Goal: Information Seeking & Learning: Learn about a topic

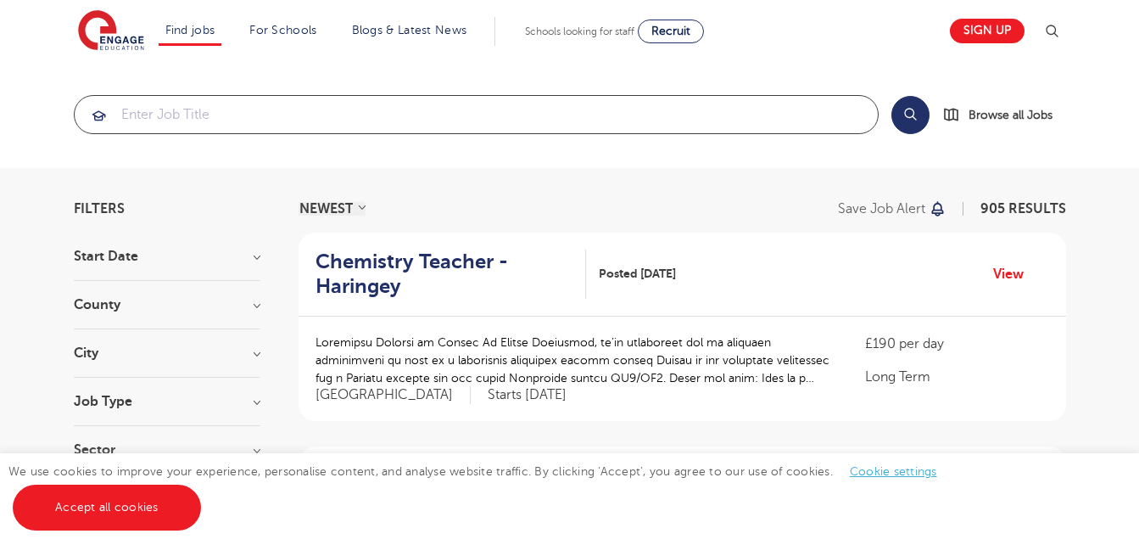
click at [689, 107] on input "search" at bounding box center [476, 114] width 803 height 37
type input "P"
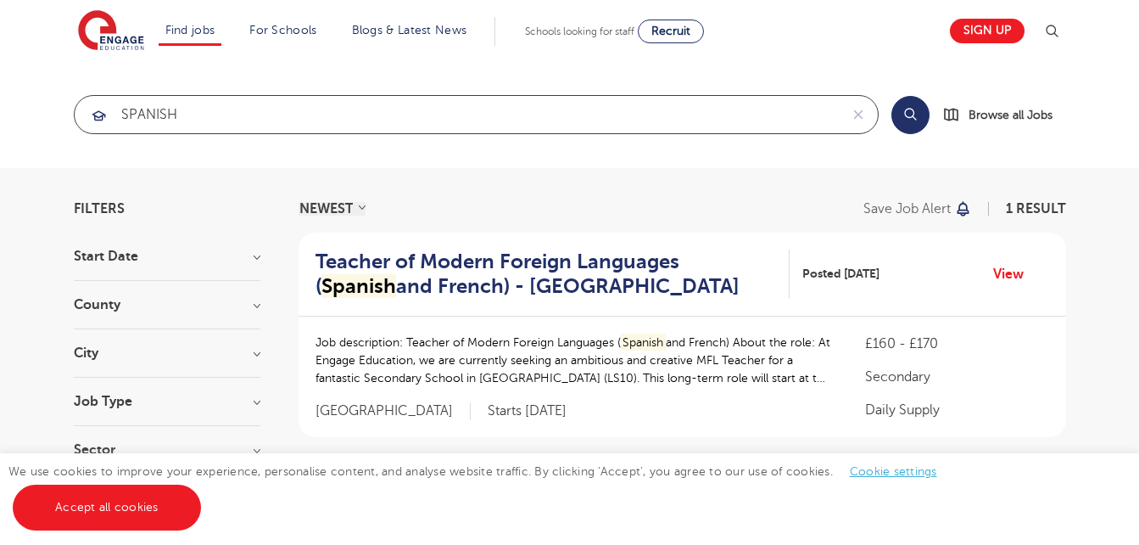
type input "SPANISH"
click button "Submit" at bounding box center [0, 0] width 0 height 0
click at [738, 377] on p "Job description: Teacher of Modern Foreign Languages ( Spanish and French) Abou…" at bounding box center [574, 359] width 517 height 53
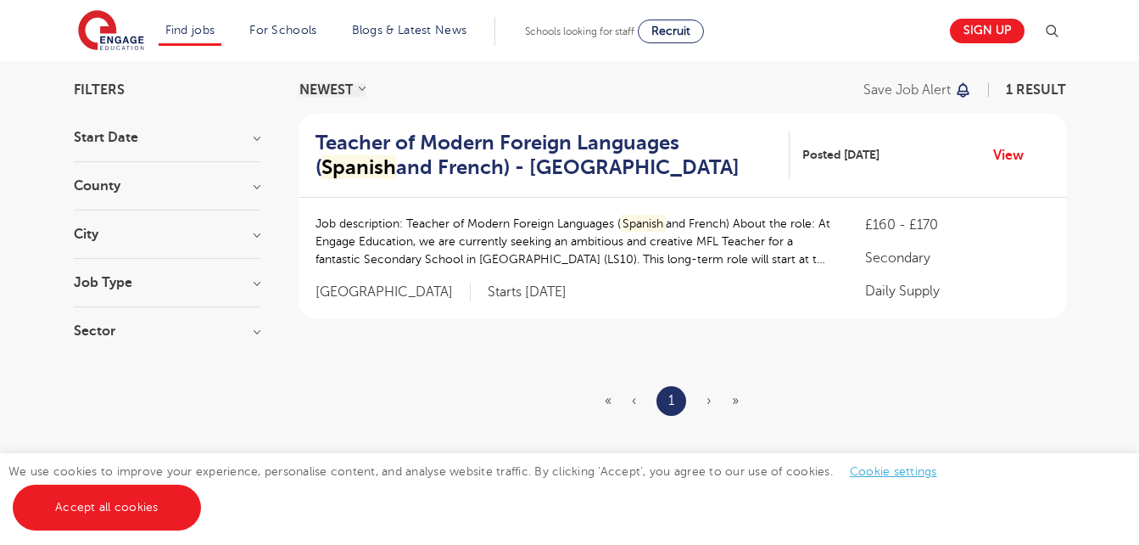
scroll to position [120, 0]
click at [97, 528] on link "Accept all cookies" at bounding box center [107, 507] width 188 height 46
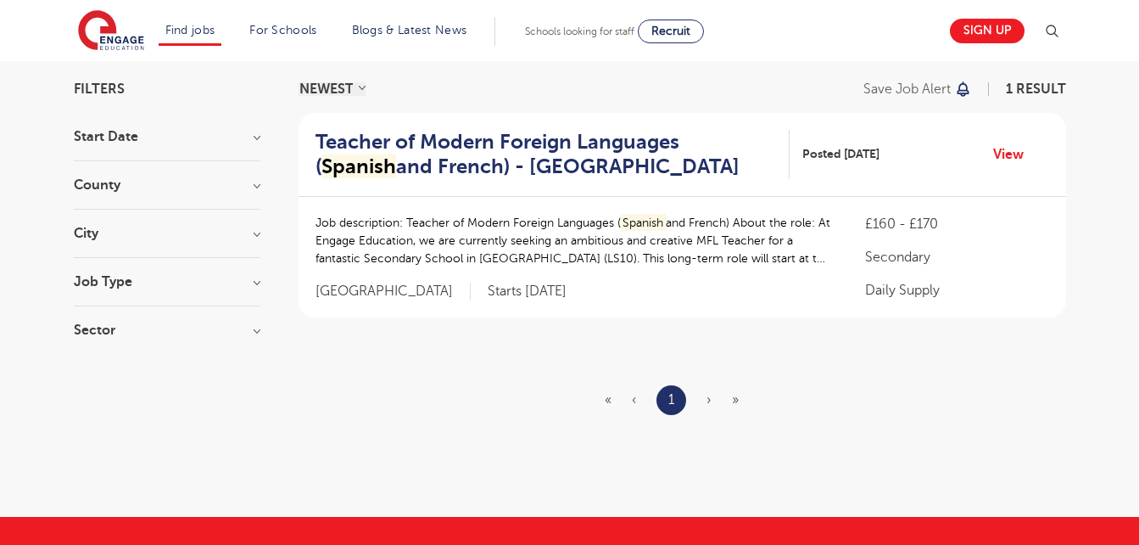
click at [1010, 182] on div "Teacher of Modern Foreign Languages ( Spanish and French) - Leeds Posted 10/09/…" at bounding box center [683, 155] width 768 height 84
click at [998, 159] on link "View" at bounding box center [1014, 154] width 43 height 22
